Goal: Task Accomplishment & Management: Manage account settings

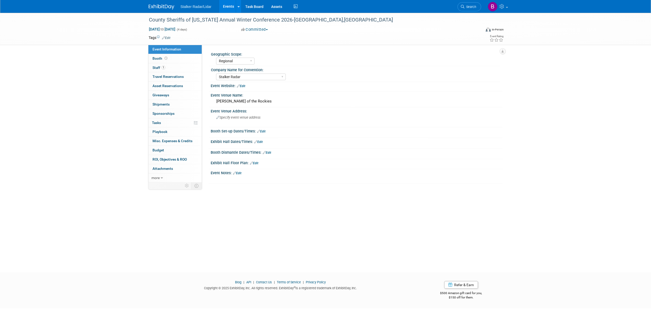
select select "Regional"
select select "Stalker Radar"
click at [469, 8] on span "Search" at bounding box center [470, 7] width 12 height 4
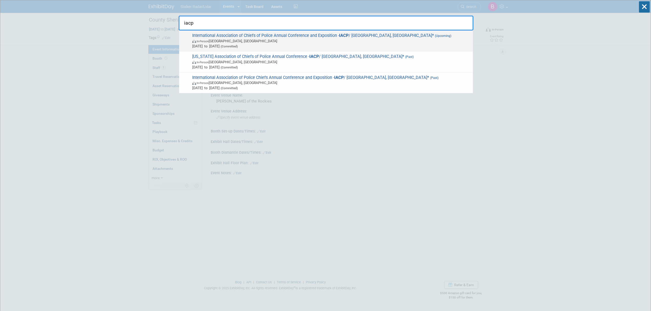
type input "iacp"
click at [288, 32] on div "International Association of Chiefs of Police Annual Conference and Exposition …" at bounding box center [326, 41] width 294 height 21
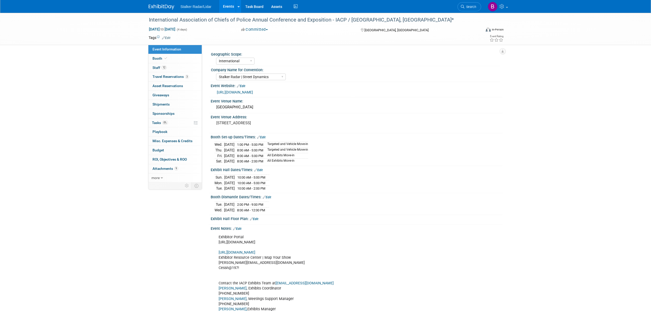
select select "International"
select select "Stalker Radar | Street Dynamics"
click at [170, 171] on span "Attachments 9" at bounding box center [166, 169] width 26 height 4
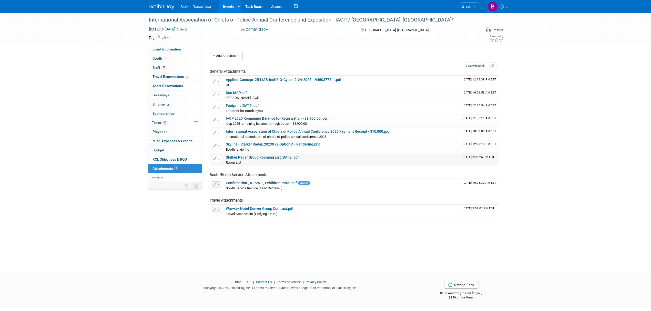
click at [247, 161] on div "Room List Room List X" at bounding box center [342, 162] width 233 height 5
click at [245, 159] on link "Stalker Radar Group Rooming List 09.10.25.pdf" at bounding box center [262, 157] width 73 height 4
click at [468, 8] on span "Search" at bounding box center [470, 7] width 12 height 4
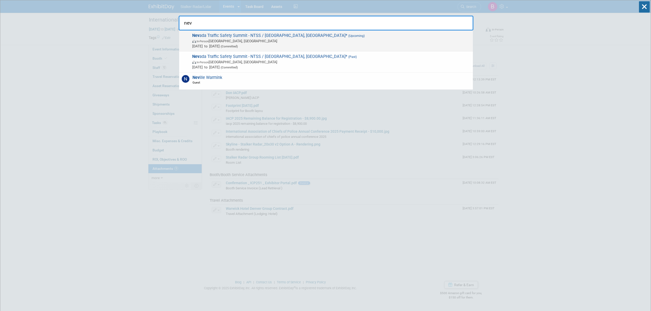
type input "nev"
click at [231, 38] on span "Nev ada Traffic Safety Summit - NTSS / Las Vegas, NV* (Upcoming) In-Person Las …" at bounding box center [331, 41] width 280 height 16
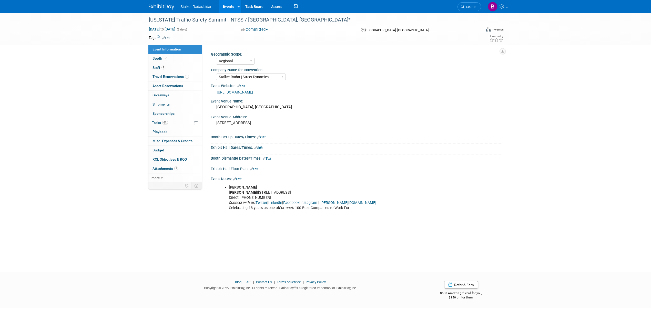
select select "Regional"
select select "Stalker Radar | Street Dynamics"
click at [172, 58] on link "Booth" at bounding box center [174, 58] width 53 height 9
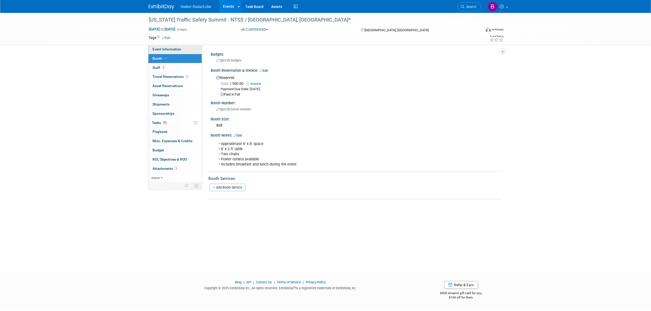
click at [169, 48] on span "Event Information" at bounding box center [167, 49] width 29 height 4
select select "Regional"
select select "Stalker Radar | Street Dynamics"
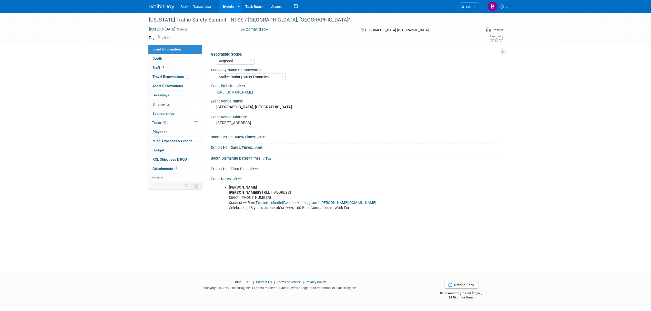
drag, startPoint x: 169, startPoint y: 48, endPoint x: 162, endPoint y: 47, distance: 7.4
click at [162, 47] on span "Event Information" at bounding box center [167, 49] width 29 height 4
select select "Regional"
select select "Stalker Radar | Street Dynamics"
click at [263, 138] on link "Edit" at bounding box center [261, 138] width 8 height 4
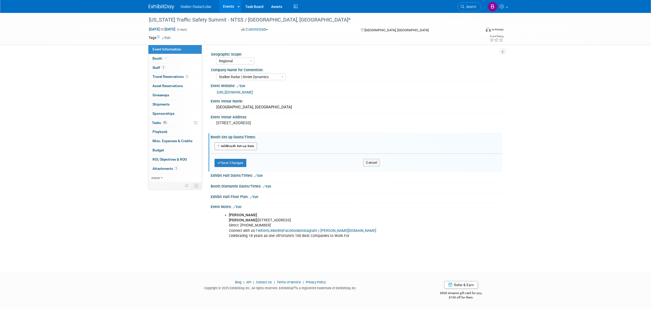
click at [222, 149] on button "Add Another Booth Set-up Date" at bounding box center [236, 147] width 43 height 8
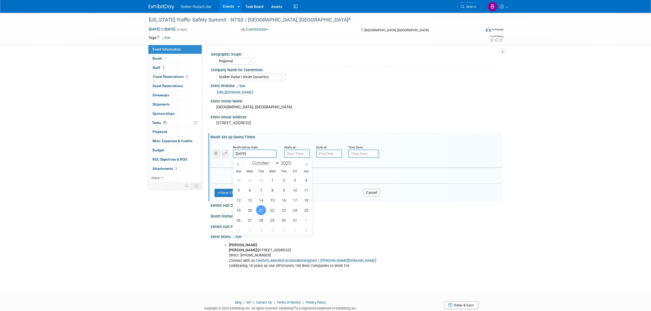
click at [252, 151] on input "Oct 21, 2025" at bounding box center [255, 154] width 44 height 8
click at [293, 153] on input "text" at bounding box center [297, 154] width 26 height 8
type input "7:00 AM"
click at [376, 193] on button "Cancel" at bounding box center [371, 193] width 17 height 8
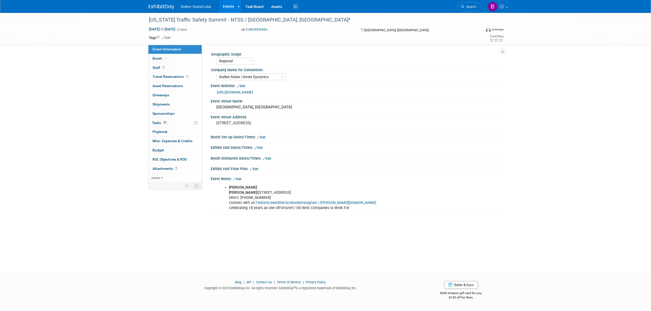
click at [269, 158] on link "Edit" at bounding box center [267, 159] width 8 height 4
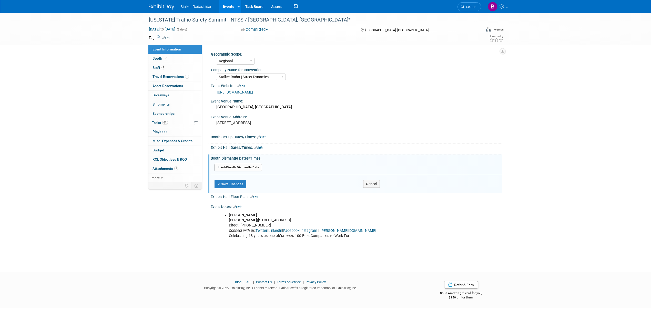
click at [242, 169] on button "Add Another Booth Dismantle Date" at bounding box center [238, 168] width 47 height 8
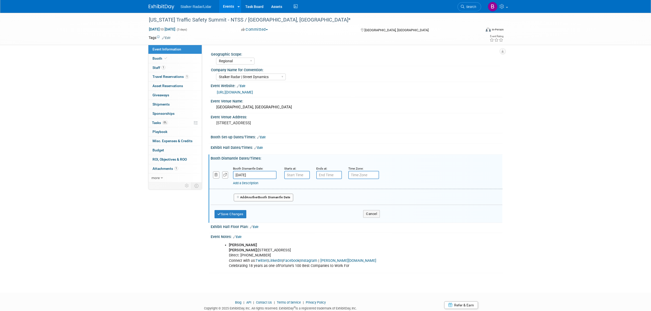
click at [260, 177] on input "Oct 23, 2025" at bounding box center [255, 175] width 44 height 8
type input "7:00 AM"
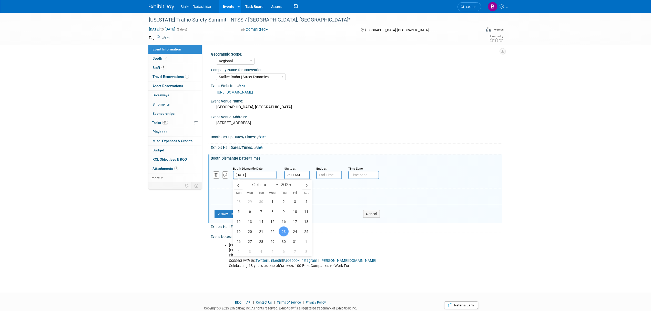
click at [289, 174] on input "7:00 AM" at bounding box center [297, 175] width 26 height 8
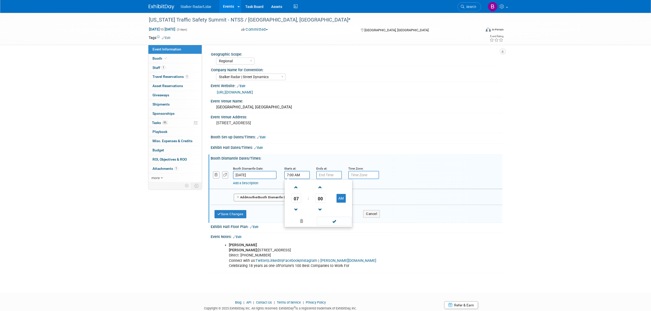
click at [253, 177] on input "Oct 23, 2025" at bounding box center [255, 175] width 44 height 8
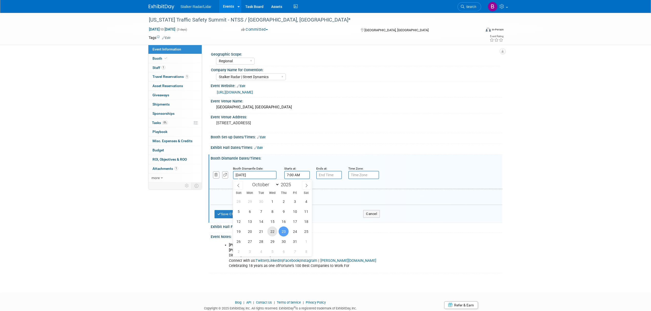
click at [273, 231] on span "22" at bounding box center [272, 232] width 10 height 10
type input "Oct 22, 2025"
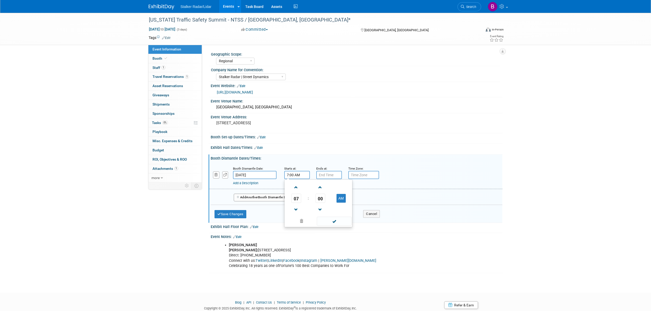
click at [290, 177] on input "7:00 AM" at bounding box center [297, 175] width 26 height 8
click at [297, 205] on link at bounding box center [296, 209] width 10 height 13
click at [297, 202] on span "06" at bounding box center [296, 198] width 10 height 9
click at [294, 198] on td "04" at bounding box center [294, 202] width 16 height 14
click at [323, 199] on span "00" at bounding box center [321, 198] width 10 height 9
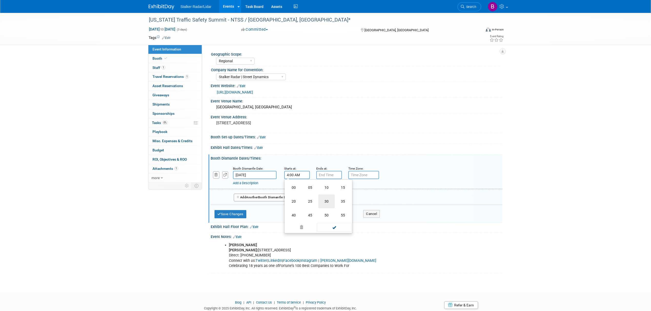
click at [325, 202] on td "30" at bounding box center [326, 202] width 16 height 14
click at [342, 200] on button "AM" at bounding box center [341, 198] width 9 height 9
type input "4:30 PM"
click at [329, 221] on span at bounding box center [334, 221] width 35 height 9
click at [235, 214] on button "Save Changes" at bounding box center [231, 214] width 32 height 8
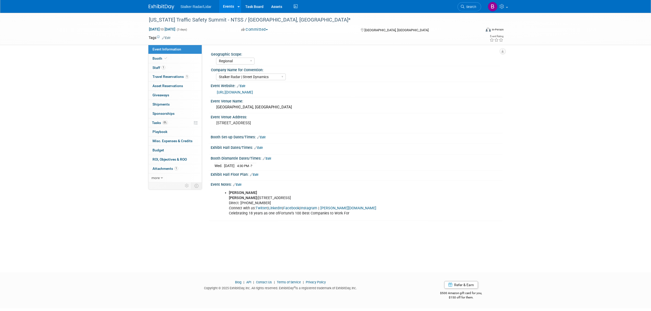
click at [253, 90] on link "https://zerofatalitiesnv.com/2025-traffic-safety-summit/" at bounding box center [235, 92] width 36 height 4
click at [479, 135] on div "Booth Set-up Dates/Times: Edit" at bounding box center [357, 136] width 292 height 7
click at [262, 138] on link "Edit" at bounding box center [261, 138] width 8 height 4
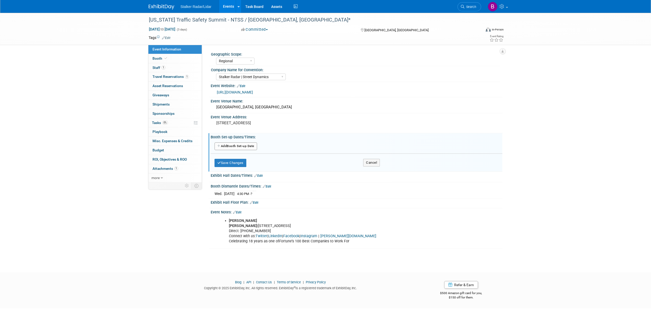
click at [230, 149] on button "Add Another Booth Set-up Date" at bounding box center [236, 147] width 43 height 8
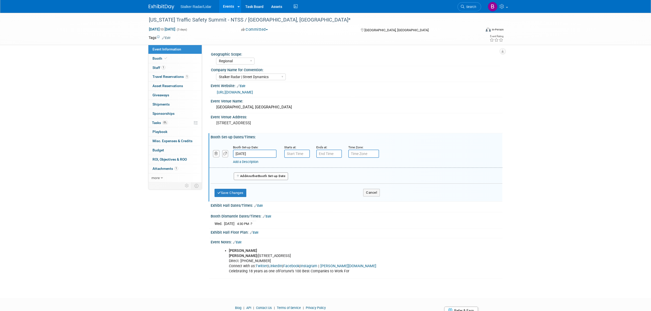
type input "7:00 AM"
click at [303, 157] on input "7:00 AM" at bounding box center [297, 154] width 26 height 8
click at [325, 153] on input "7:00 PM" at bounding box center [329, 154] width 26 height 8
click at [326, 177] on span "07" at bounding box center [328, 176] width 10 height 9
click at [373, 192] on td "11" at bounding box center [375, 194] width 16 height 14
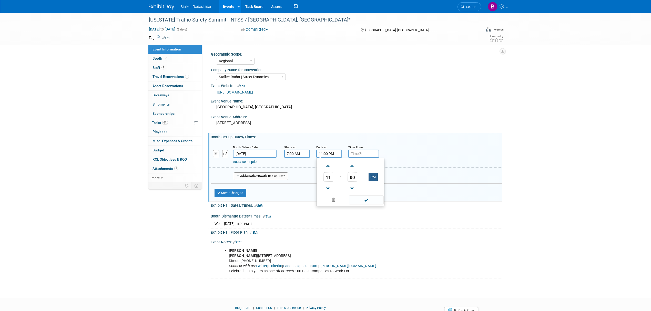
click at [374, 180] on button "PM" at bounding box center [373, 177] width 9 height 9
type input "11:00 AM"
drag, startPoint x: 365, startPoint y: 200, endPoint x: 304, endPoint y: 186, distance: 62.4
click at [364, 200] on span at bounding box center [366, 200] width 35 height 9
click at [254, 176] on span "Another" at bounding box center [252, 176] width 12 height 4
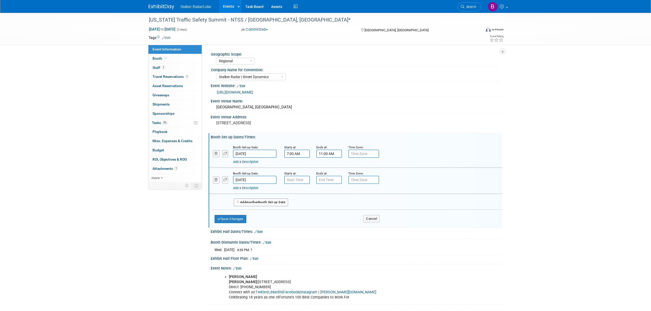
click at [291, 155] on input "7:00 AM" at bounding box center [297, 154] width 26 height 8
click at [298, 167] on span at bounding box center [296, 166] width 9 height 9
type input "9:00 AM"
click at [331, 200] on span at bounding box center [334, 200] width 35 height 9
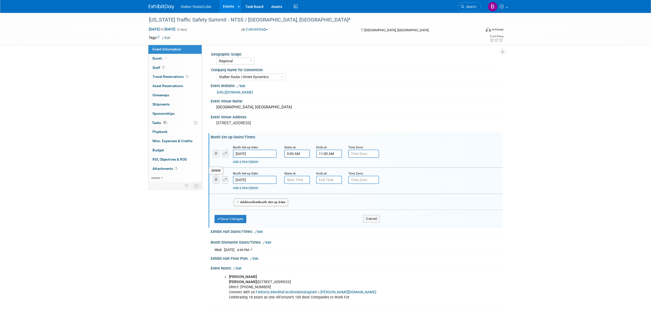
click at [217, 181] on icon "button" at bounding box center [216, 179] width 3 height 3
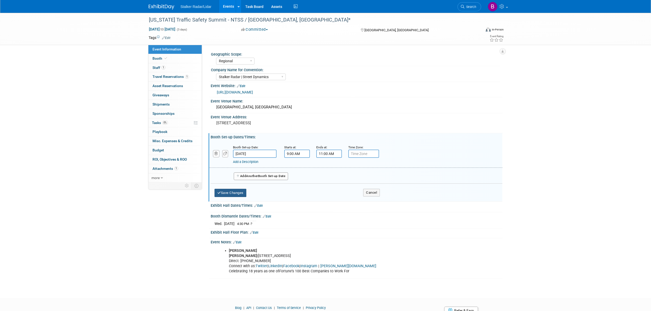
click at [234, 192] on button "Save Changes" at bounding box center [231, 193] width 32 height 8
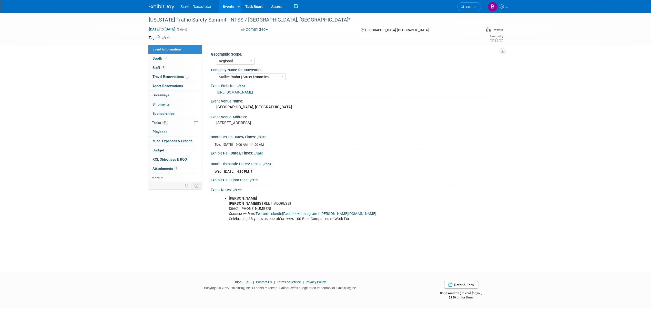
click at [260, 154] on link "Edit" at bounding box center [258, 154] width 8 height 4
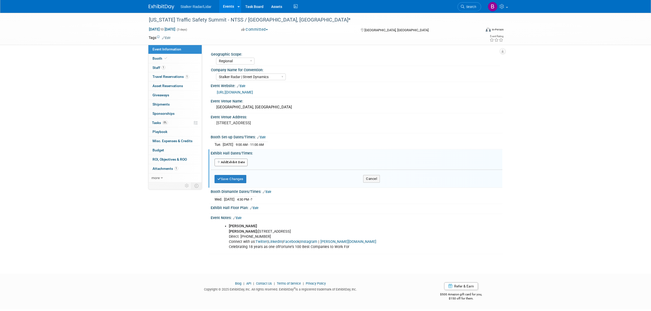
click at [225, 161] on button "Add Another Exhibit Date" at bounding box center [231, 163] width 33 height 8
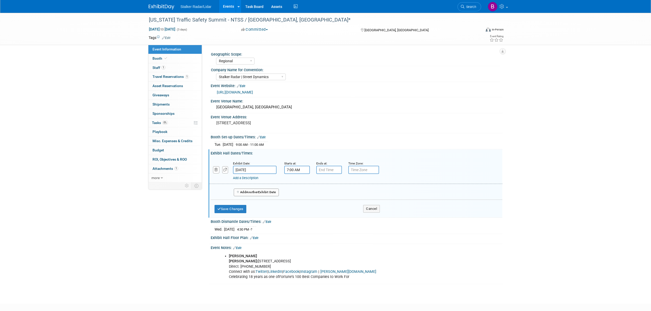
click at [299, 168] on input "7:00 AM" at bounding box center [297, 170] width 26 height 8
click at [298, 185] on span at bounding box center [296, 182] width 9 height 9
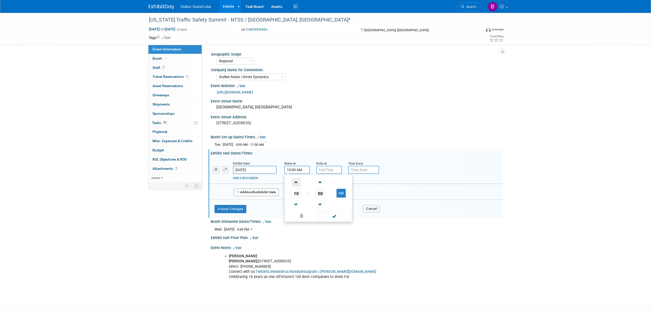
type input "11:00 AM"
click at [332, 217] on span at bounding box center [334, 216] width 35 height 9
click at [326, 169] on input "7:00 PM" at bounding box center [329, 170] width 26 height 8
click at [327, 195] on span "07" at bounding box center [328, 193] width 10 height 9
click at [339, 198] on td "05" at bounding box center [342, 196] width 16 height 14
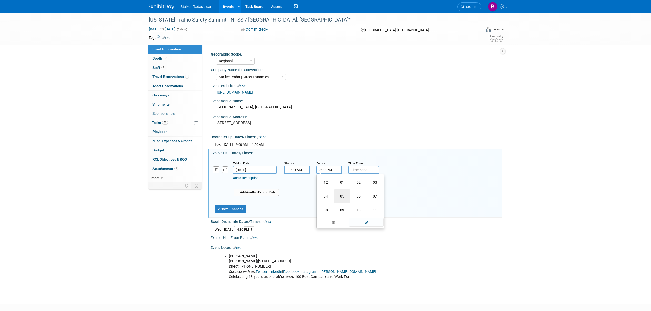
type input "5:00 PM"
click at [364, 215] on span at bounding box center [366, 216] width 35 height 9
click at [239, 210] on button "Save Changes" at bounding box center [231, 209] width 32 height 8
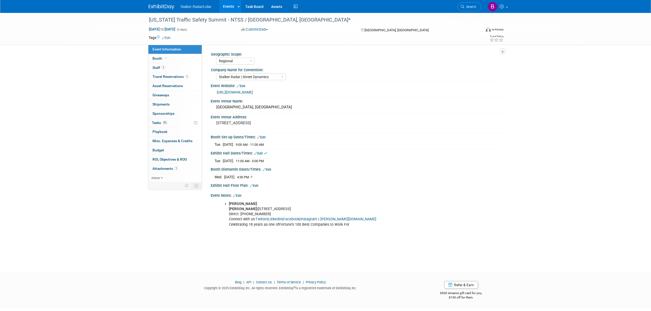
click at [228, 11] on link "Events" at bounding box center [228, 6] width 19 height 13
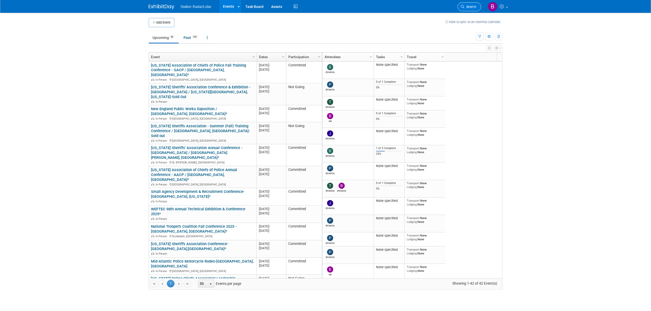
click at [469, 8] on span "Search" at bounding box center [470, 7] width 12 height 4
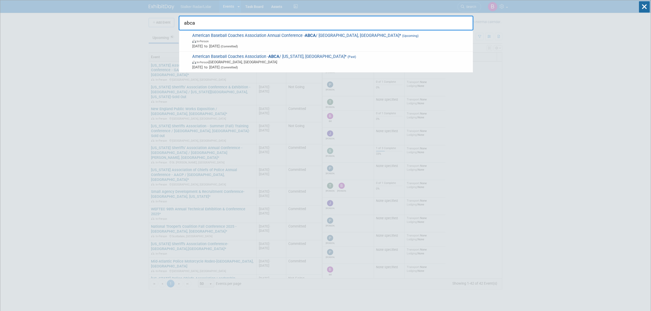
type input "abca"
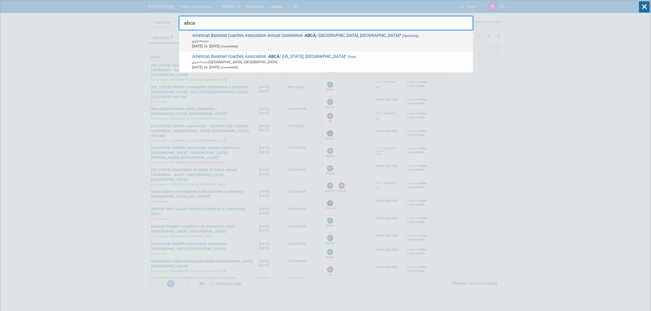
click at [247, 40] on span "In-Person" at bounding box center [331, 40] width 278 height 5
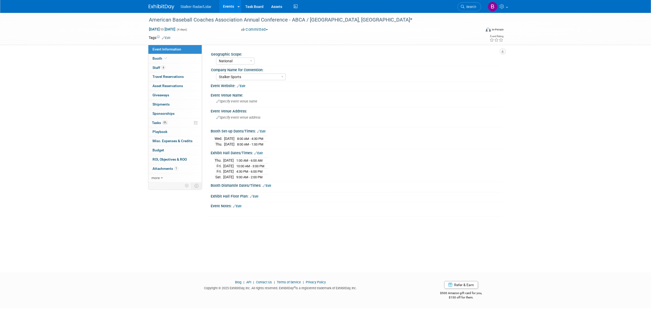
select select "National"
select select "Stalker Sports"
click at [172, 59] on link "Booth" at bounding box center [174, 58] width 53 height 9
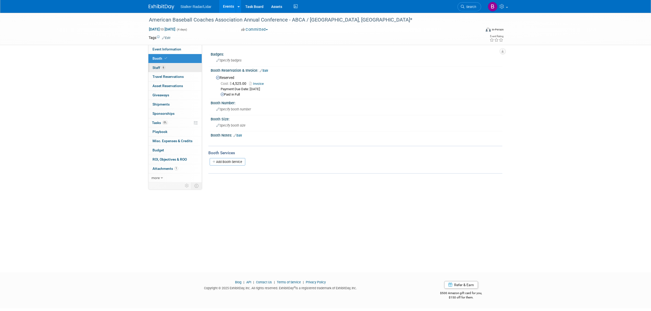
click at [158, 66] on span "Staff 6" at bounding box center [159, 68] width 13 height 4
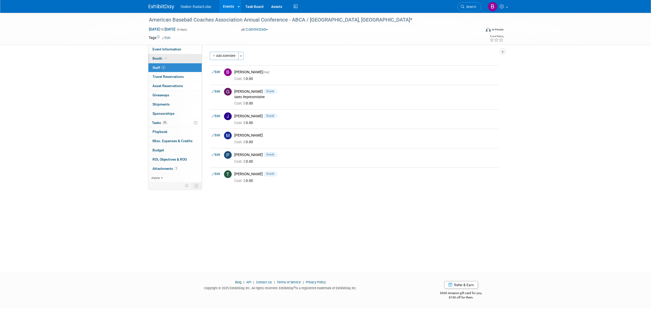
click at [156, 58] on span "Booth" at bounding box center [161, 58] width 16 height 4
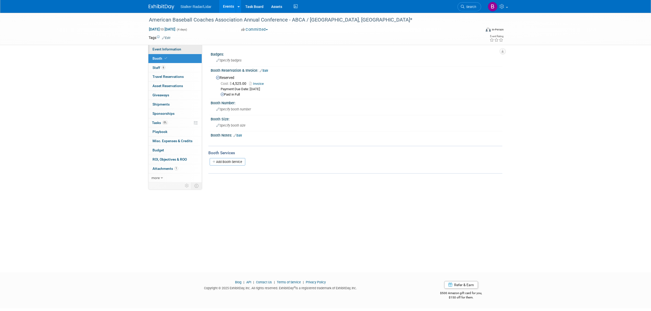
click at [164, 49] on span "Event Information" at bounding box center [167, 49] width 29 height 4
select select "National"
select select "Stalker Sports"
